Goal: Task Accomplishment & Management: Manage account settings

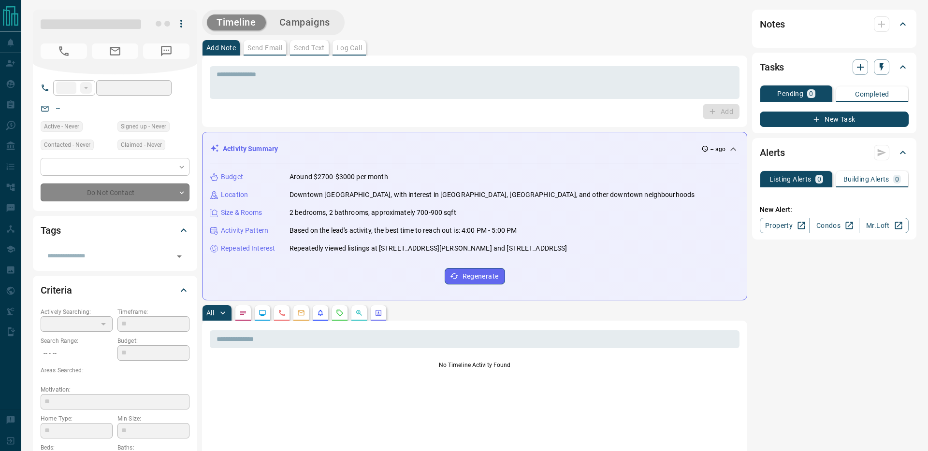
type input "**"
type input "**********"
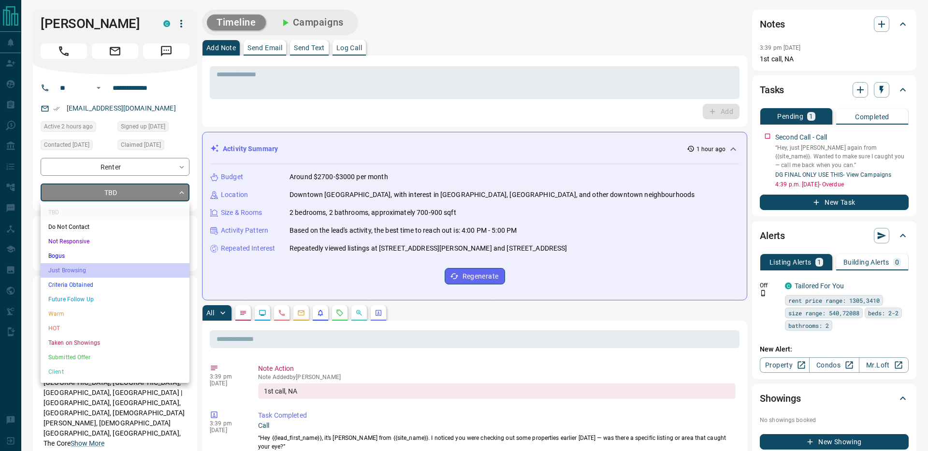
click at [125, 276] on li "Just Browsing" at bounding box center [115, 270] width 149 height 14
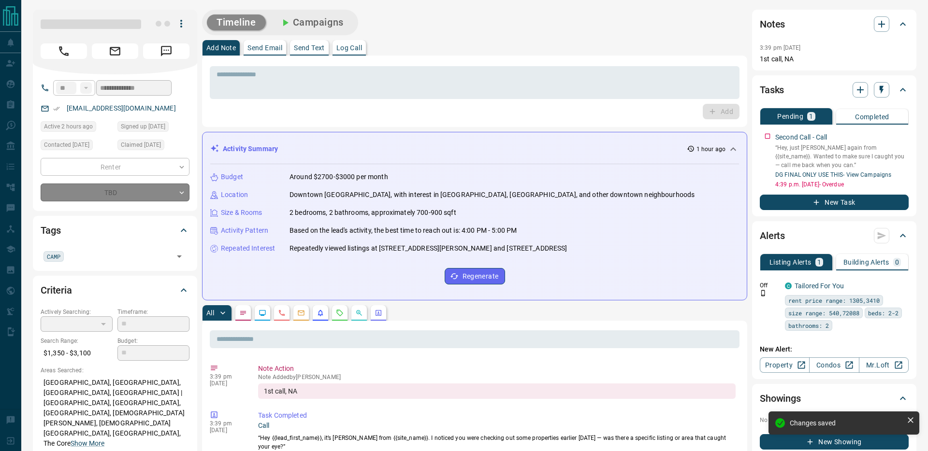
type input "*"
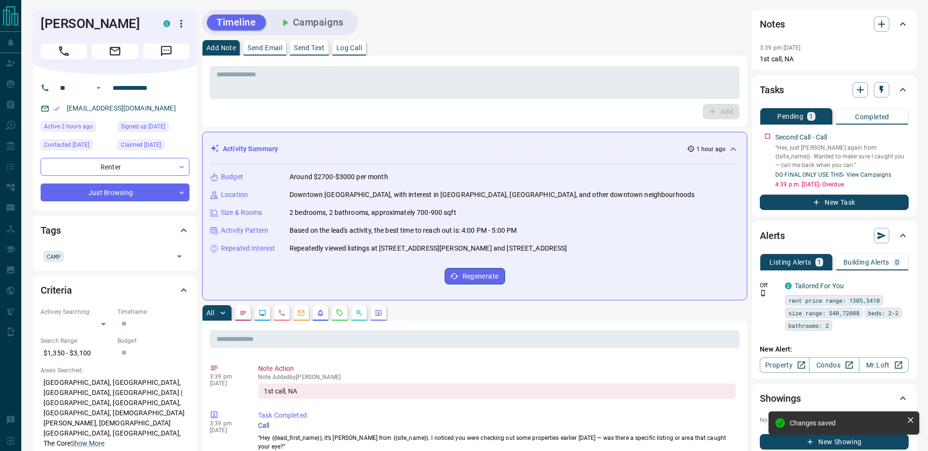
click at [334, 22] on button "Campaigns" at bounding box center [312, 22] width 84 height 16
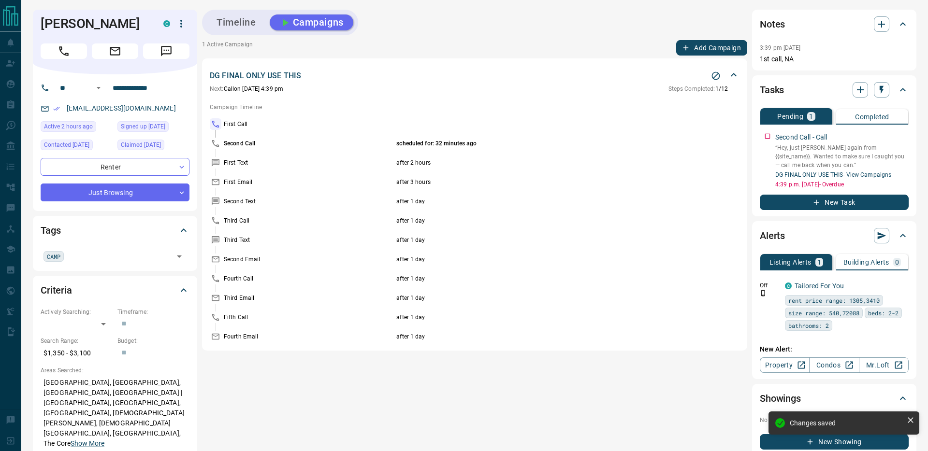
click at [714, 78] on icon "Stop Campaign" at bounding box center [716, 76] width 8 height 8
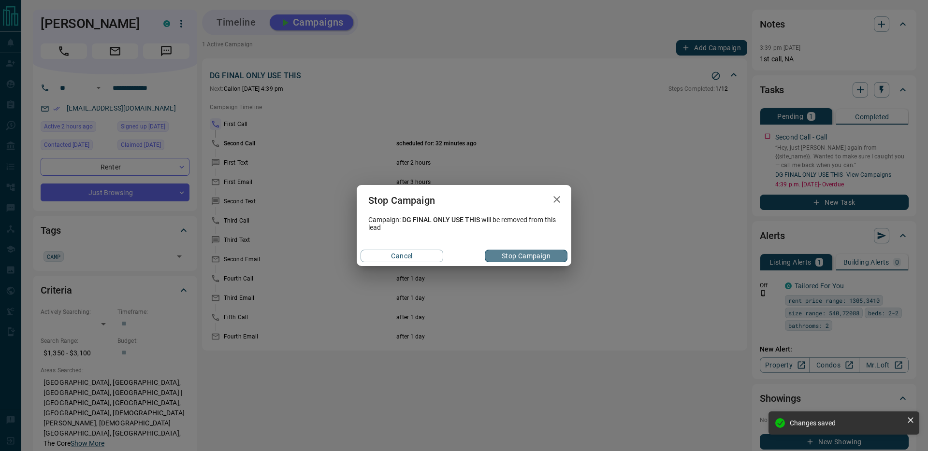
click at [535, 257] on button "Stop Campaign" at bounding box center [526, 256] width 83 height 13
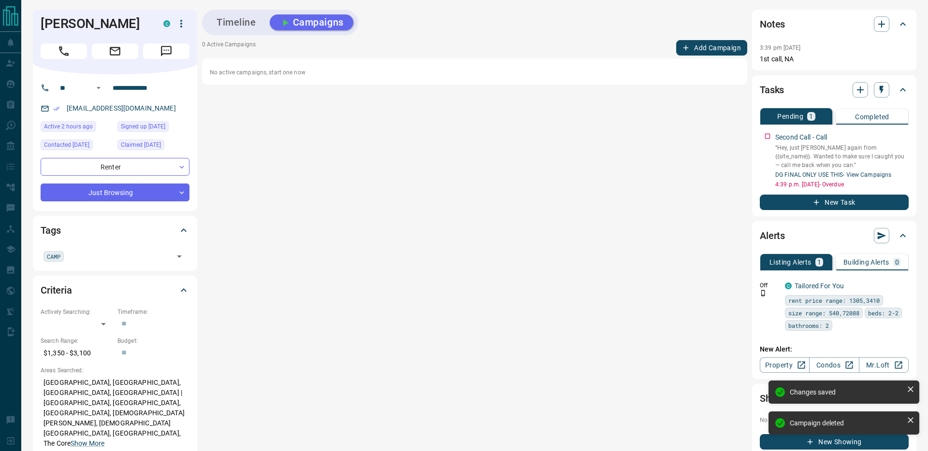
click at [233, 29] on button "Timeline" at bounding box center [236, 22] width 59 height 16
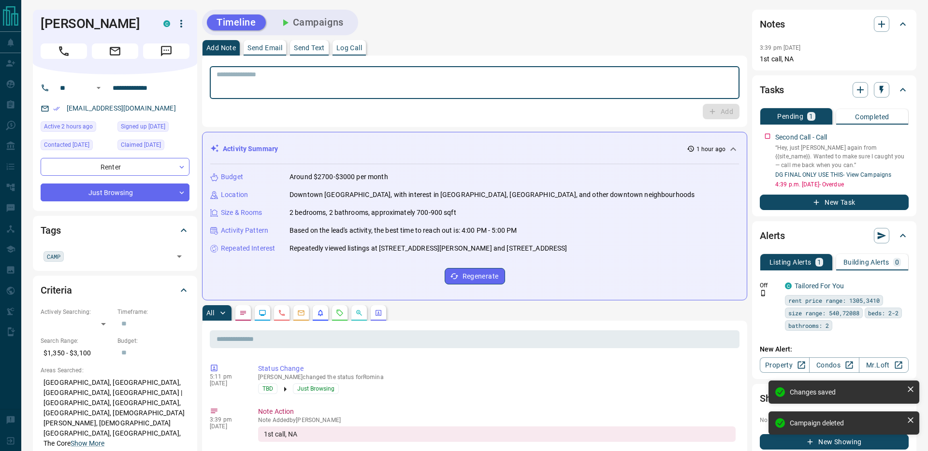
click at [251, 76] on textarea at bounding box center [475, 83] width 516 height 25
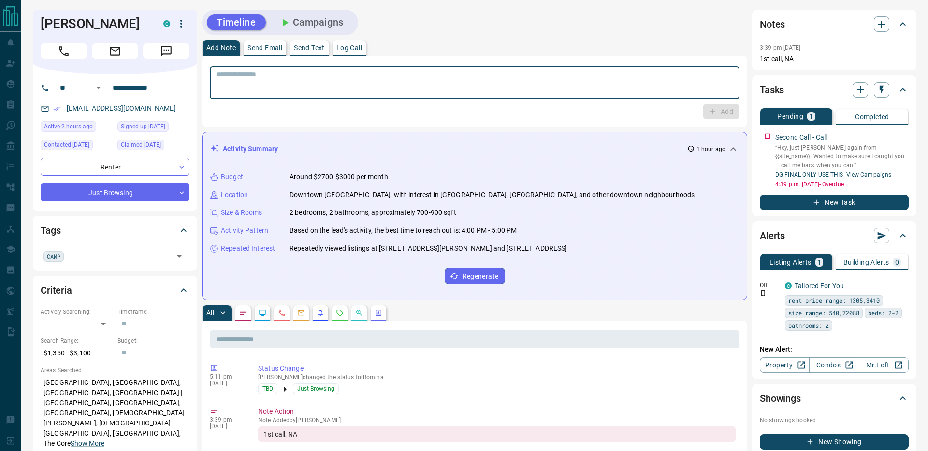
click at [251, 76] on textarea at bounding box center [475, 83] width 516 height 25
type textarea "**********"
click at [710, 113] on icon "button" at bounding box center [712, 111] width 9 height 9
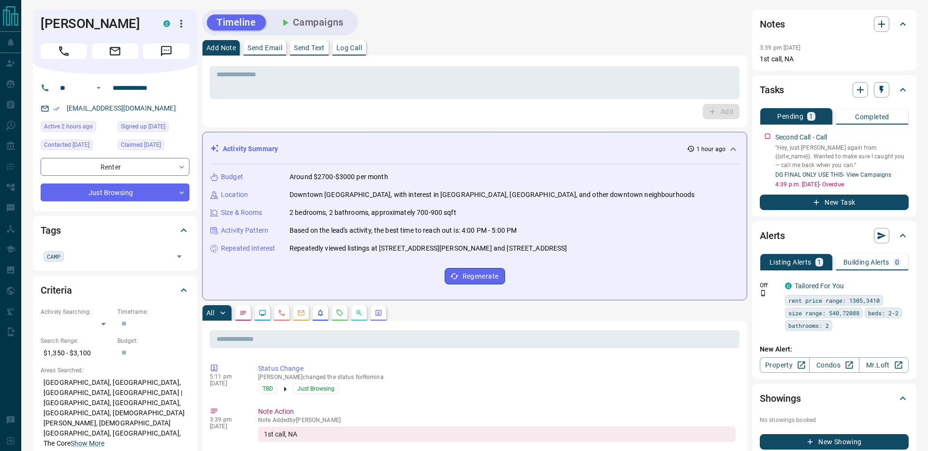
click at [339, 22] on button "Campaigns" at bounding box center [312, 22] width 84 height 16
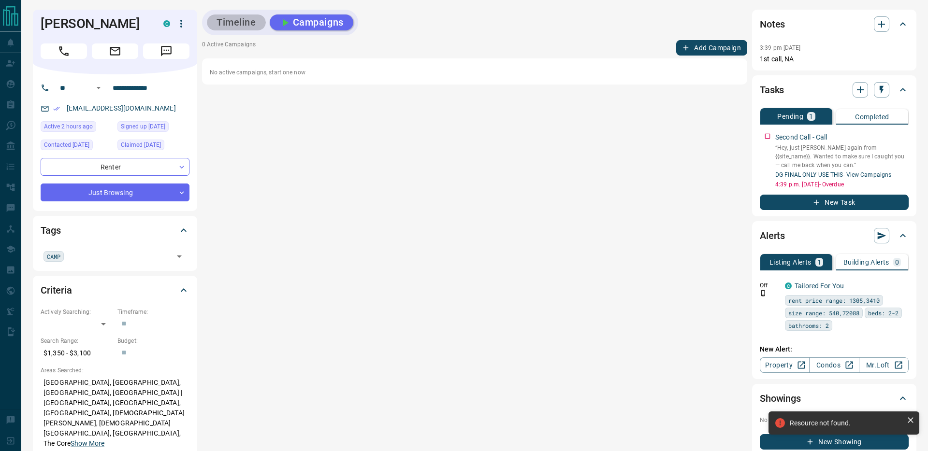
click at [237, 25] on button "Timeline" at bounding box center [236, 22] width 59 height 16
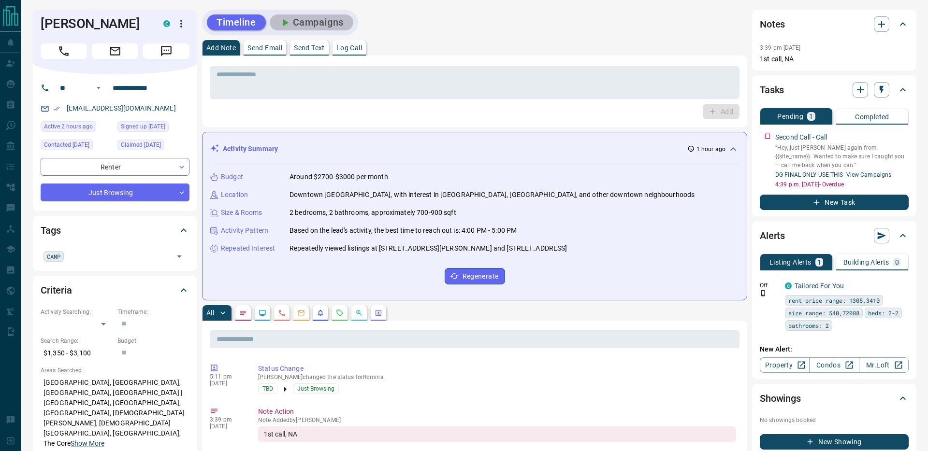
click at [316, 26] on button "Campaigns" at bounding box center [312, 22] width 84 height 16
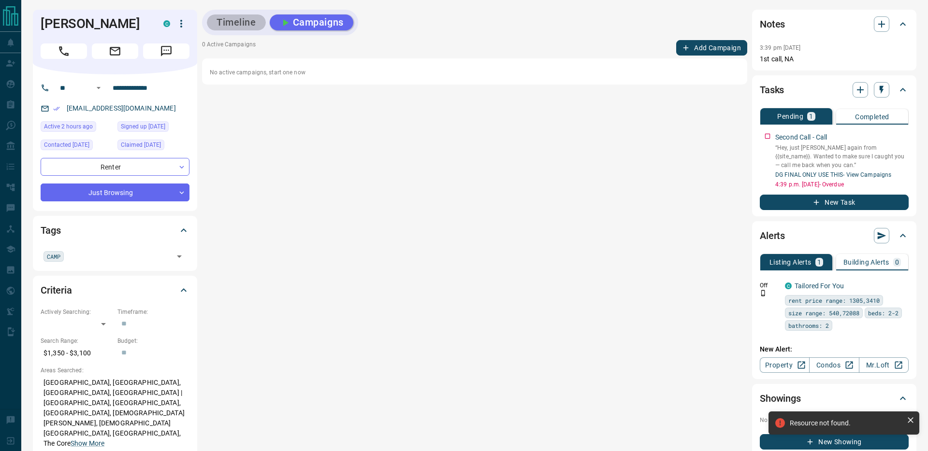
click at [234, 23] on button "Timeline" at bounding box center [236, 22] width 59 height 16
